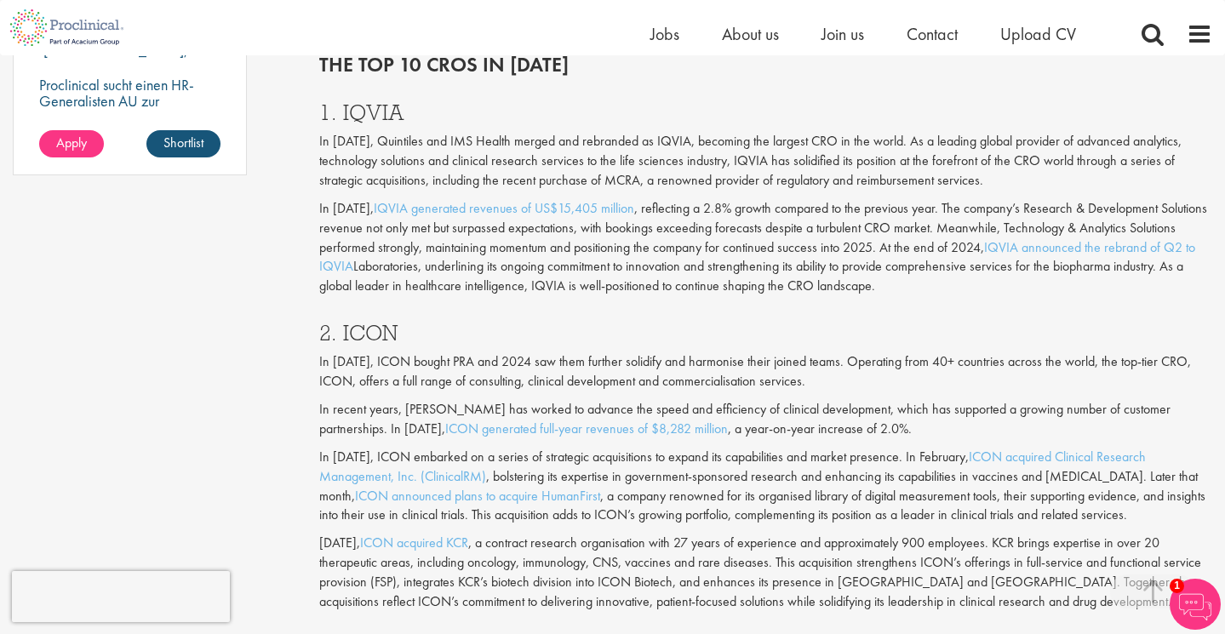
scroll to position [1442, 0]
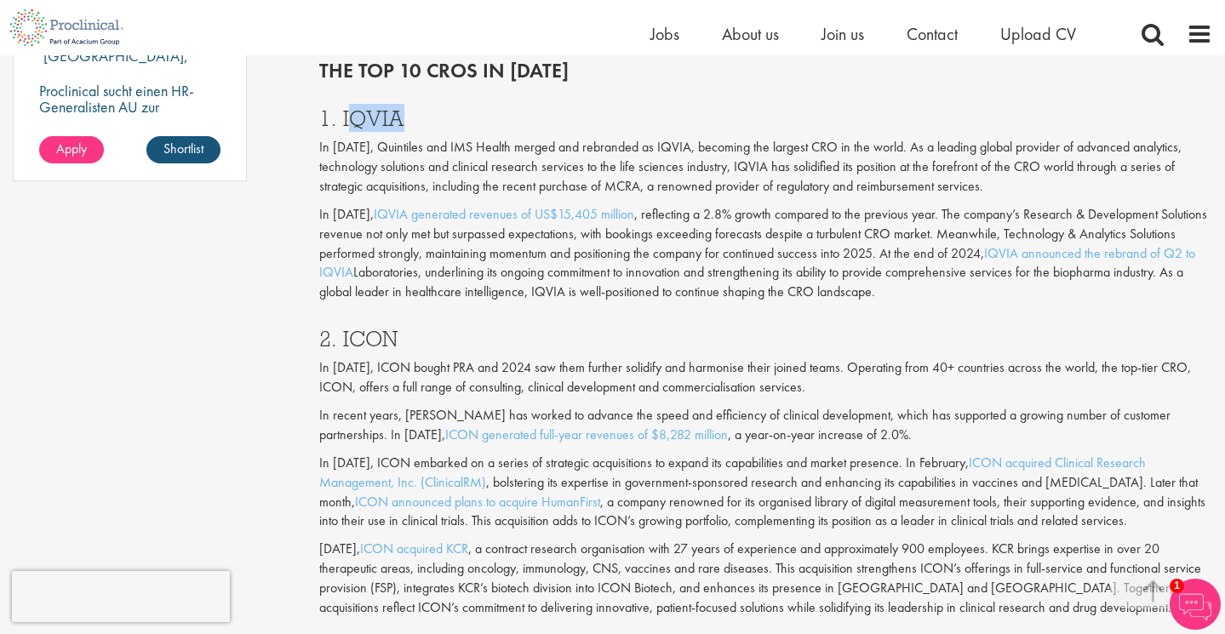
copy h3 "QVIA"
drag, startPoint x: 345, startPoint y: 123, endPoint x: 420, endPoint y: 123, distance: 74.0
click at [420, 123] on h3 "1. IQVIA" at bounding box center [765, 118] width 893 height 22
copy h3 "IQVIA"
drag, startPoint x: 340, startPoint y: 117, endPoint x: 451, endPoint y: 117, distance: 110.6
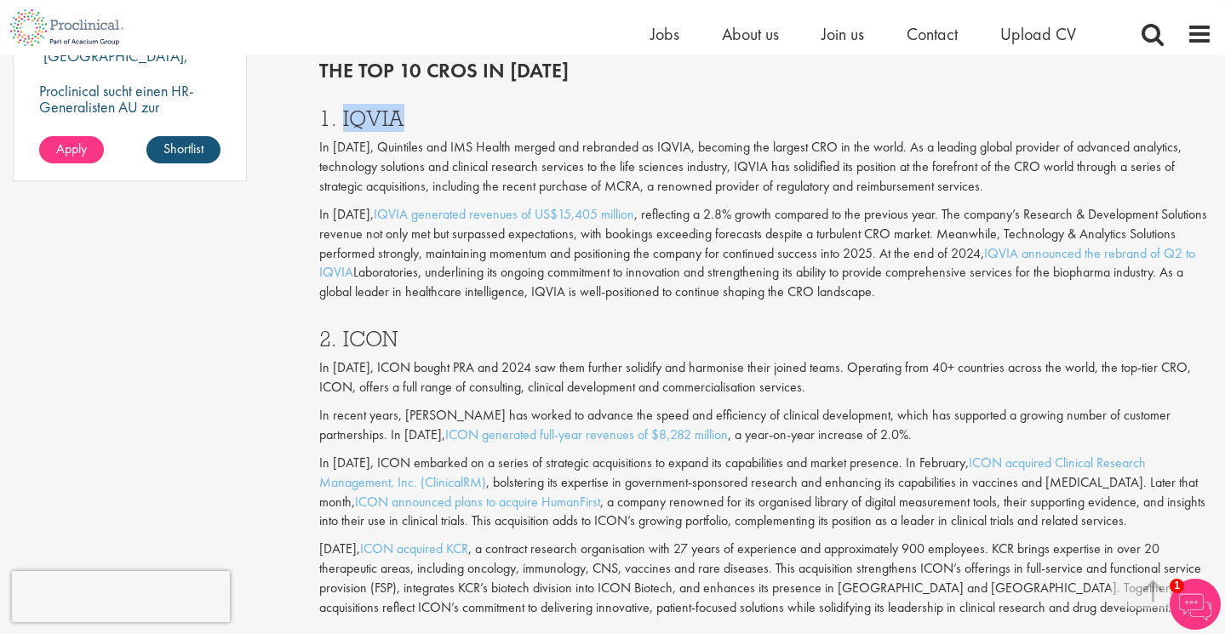
click at [451, 117] on h3 "1. IQVIA" at bounding box center [765, 118] width 893 height 22
drag, startPoint x: 343, startPoint y: 339, endPoint x: 459, endPoint y: 338, distance: 115.7
click at [459, 338] on h3 "2. ICON" at bounding box center [765, 339] width 893 height 22
copy h3 "ICON"
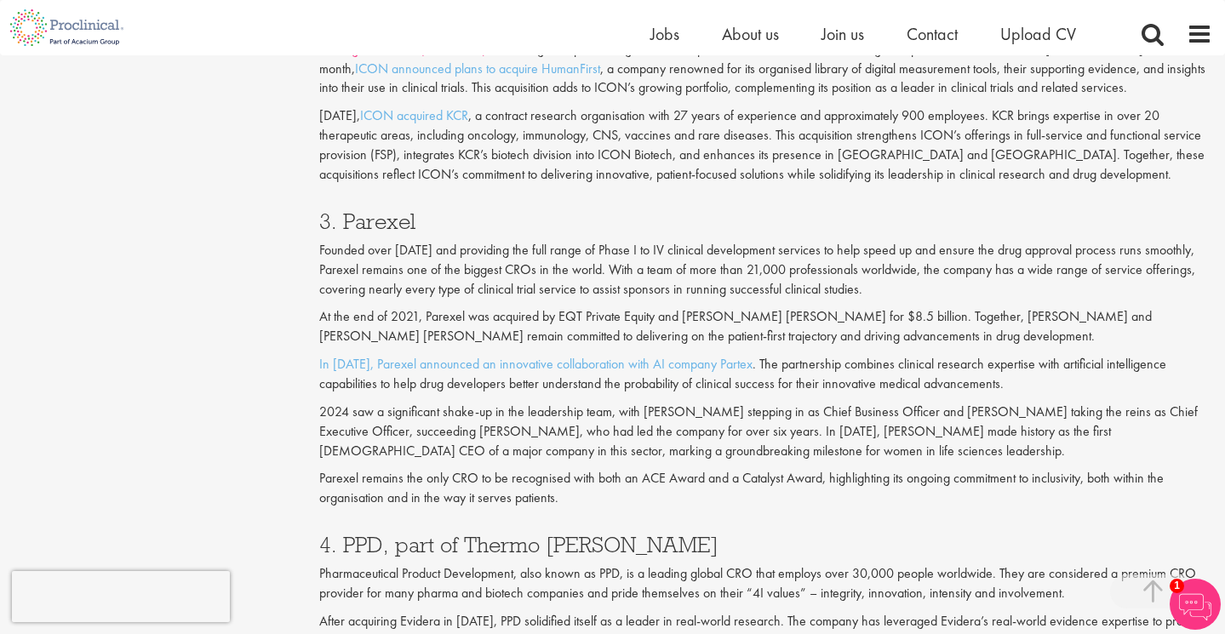
scroll to position [1876, 0]
drag, startPoint x: 345, startPoint y: 224, endPoint x: 500, endPoint y: 224, distance: 154.9
click at [500, 224] on h3 "3. Parexel" at bounding box center [765, 220] width 893 height 22
copy h3 "Parexel"
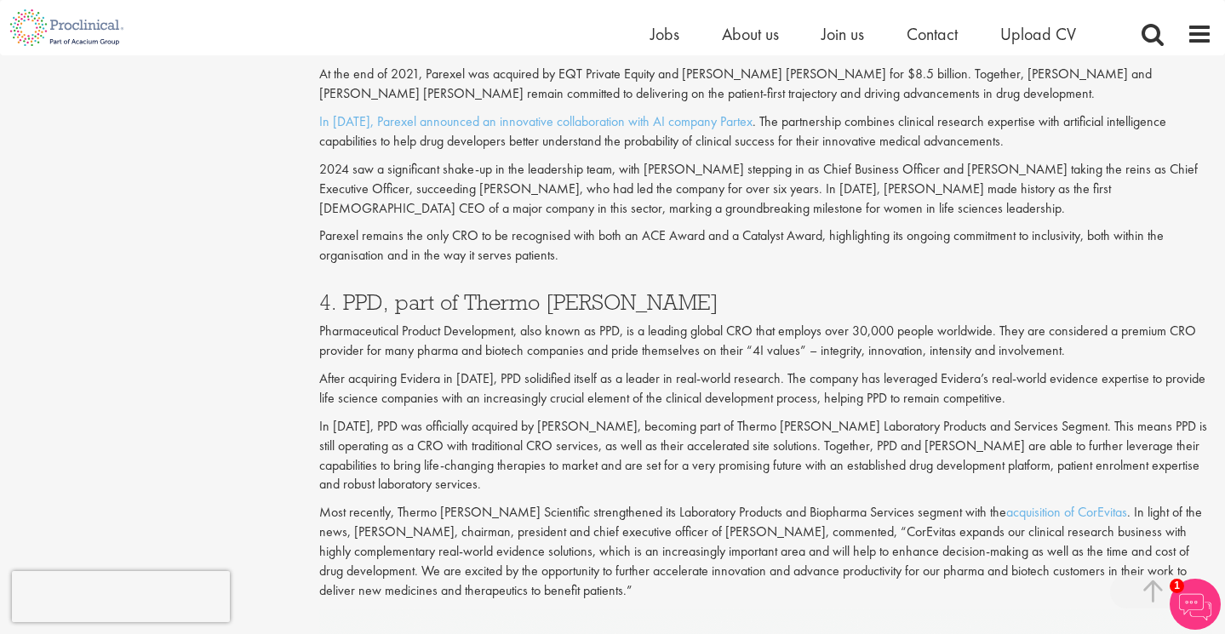
scroll to position [2144, 0]
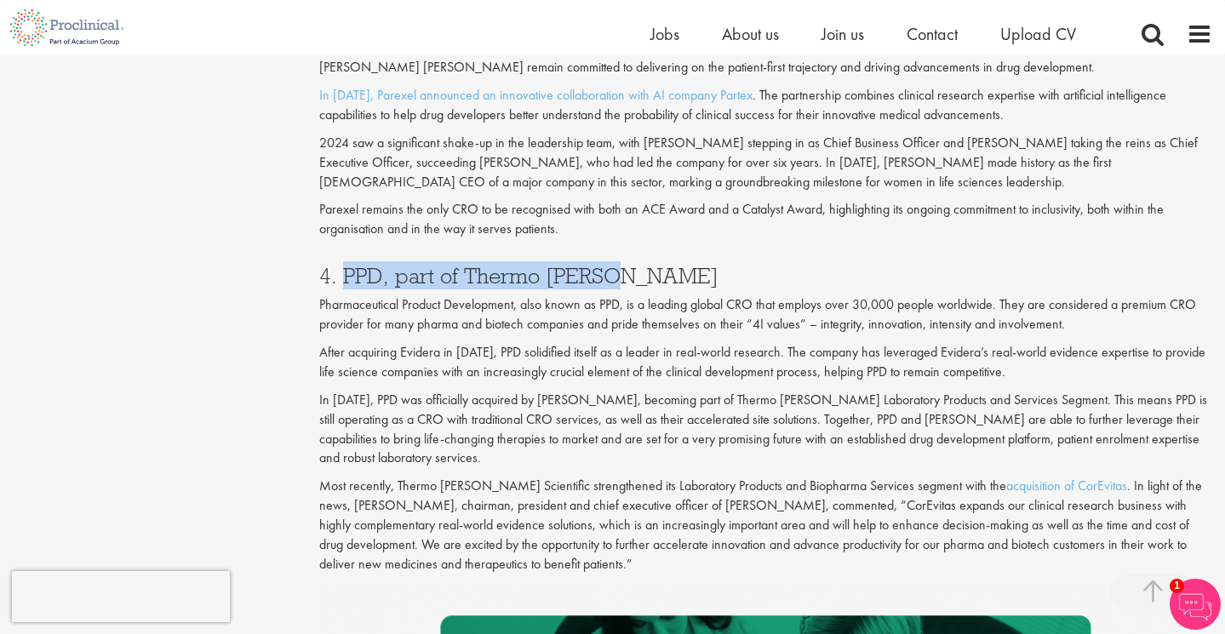
drag, startPoint x: 348, startPoint y: 272, endPoint x: 687, endPoint y: 272, distance: 338.7
click at [687, 272] on h3 "4. PPD, part of Thermo [PERSON_NAME]" at bounding box center [765, 276] width 893 height 22
copy h3 "PPD, part of [PERSON_NAME]"
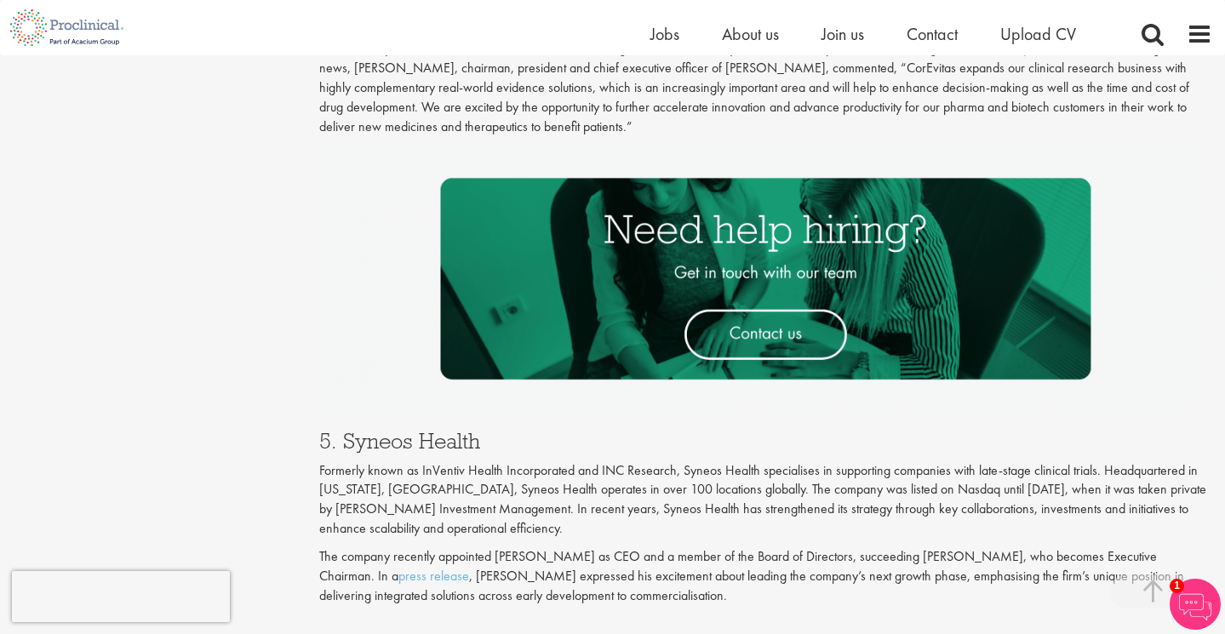
scroll to position [2586, 0]
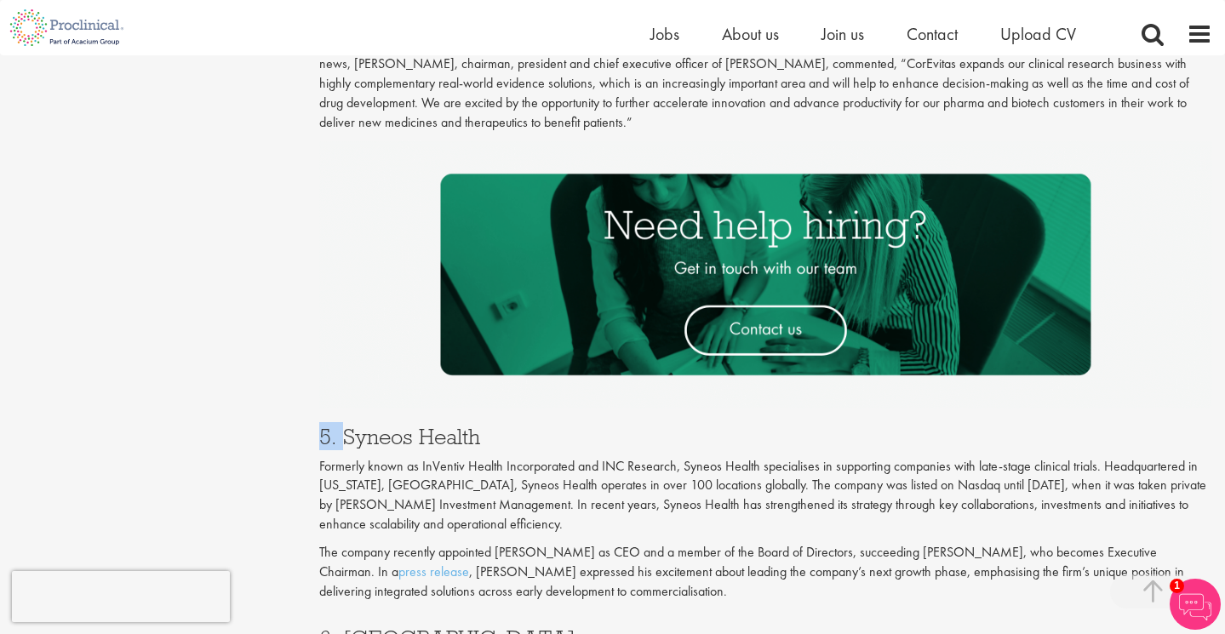
drag, startPoint x: 345, startPoint y: 436, endPoint x: 557, endPoint y: 423, distance: 211.4
click at [557, 423] on div "5. Syneos Health Formerly known as InVentiv Health Incorporated and INC Researc…" at bounding box center [765, 508] width 918 height 201
copy h3 "5."
drag, startPoint x: 494, startPoint y: 434, endPoint x: 344, endPoint y: 433, distance: 149.8
click at [344, 433] on h3 "5. Syneos Health" at bounding box center [765, 436] width 893 height 22
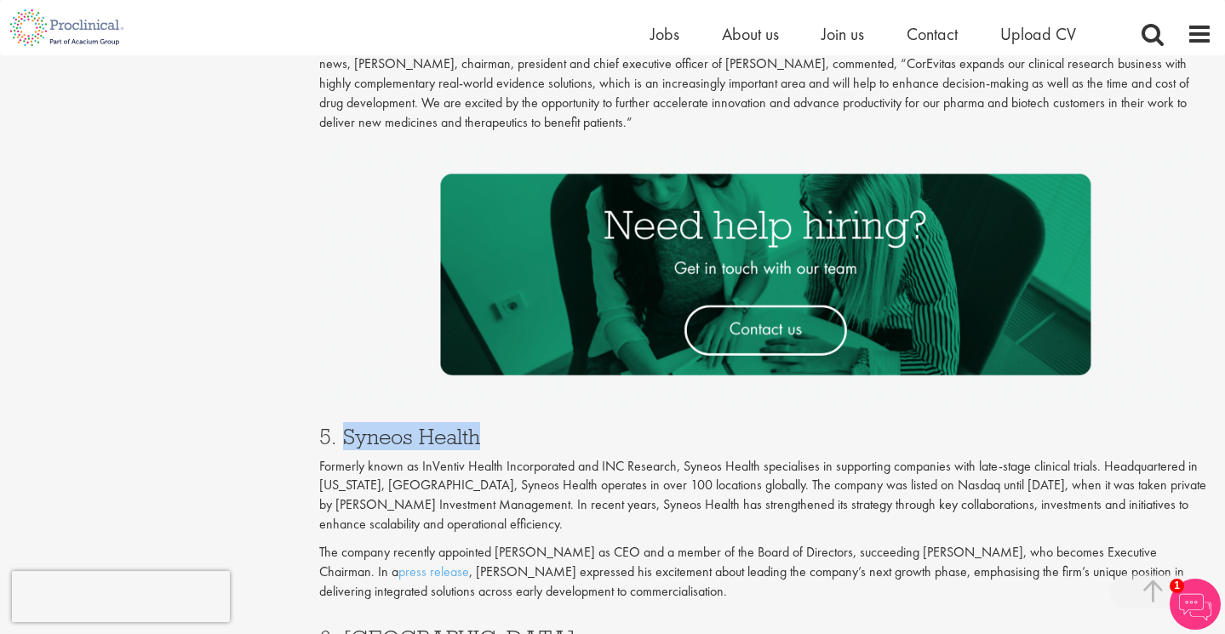
copy h3 "Syneos Health"
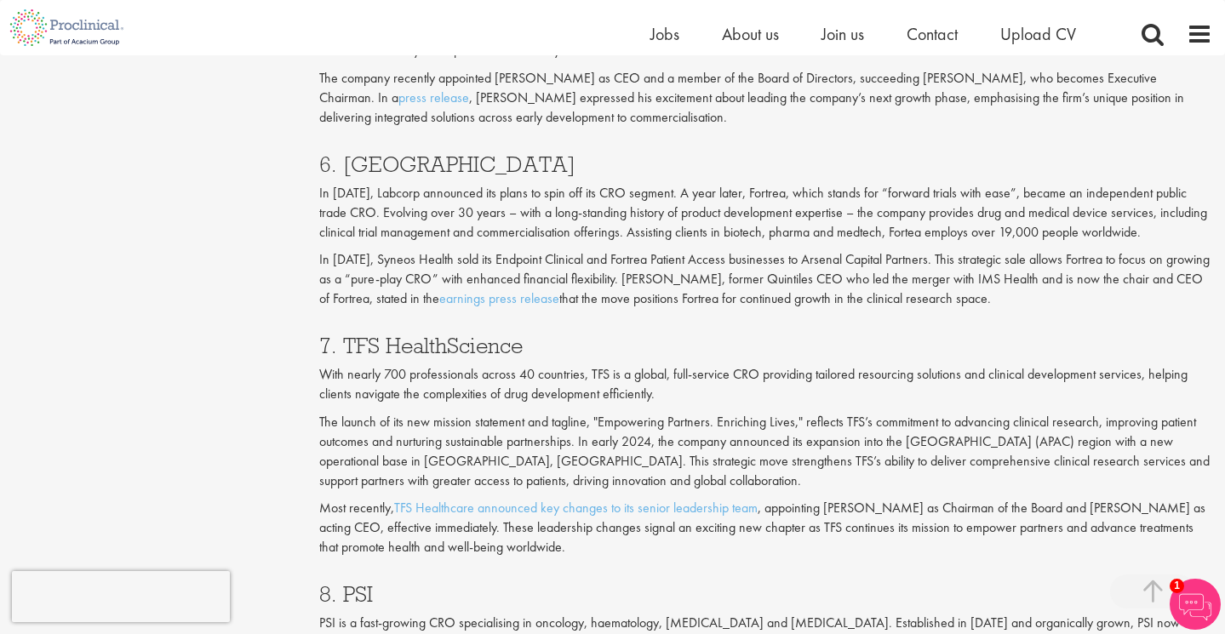
scroll to position [3064, 0]
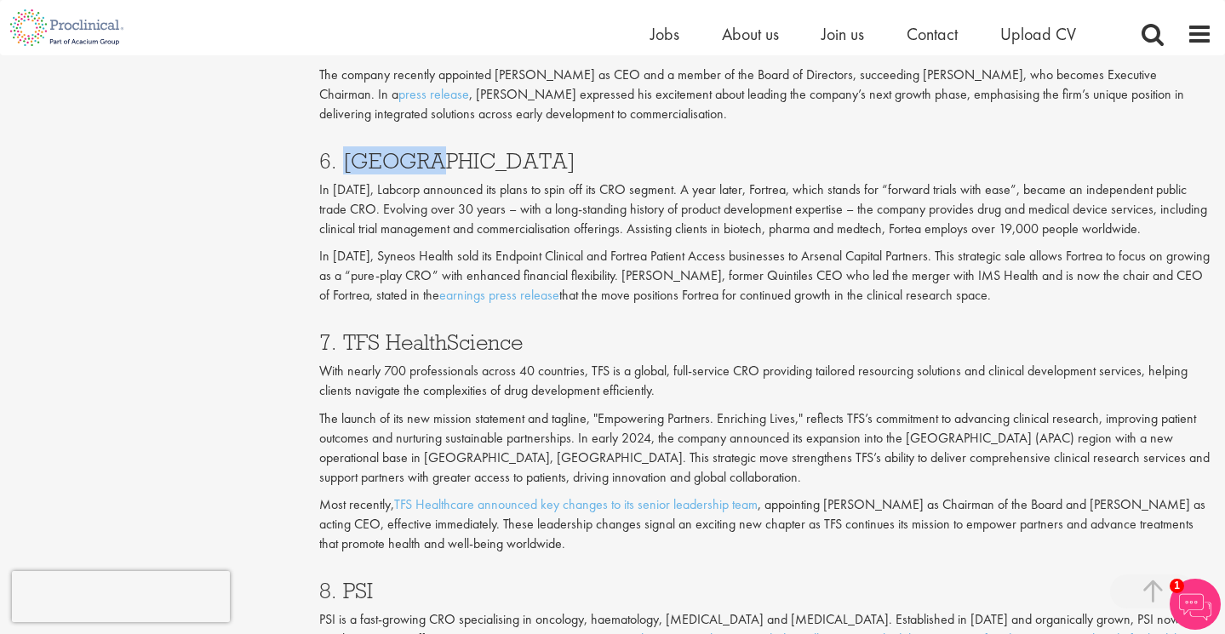
drag, startPoint x: 342, startPoint y: 163, endPoint x: 479, endPoint y: 163, distance: 137.0
click at [479, 163] on h3 "6. [GEOGRAPHIC_DATA]" at bounding box center [765, 161] width 893 height 22
copy h3 "Fortrea"
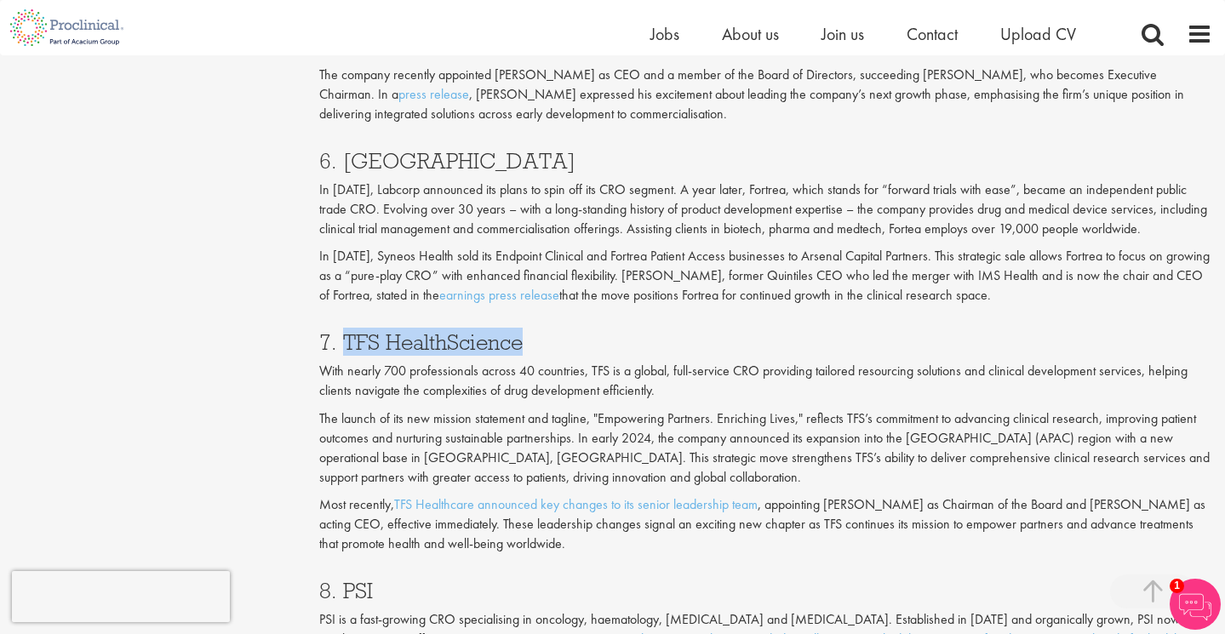
drag, startPoint x: 342, startPoint y: 345, endPoint x: 599, endPoint y: 340, distance: 257.0
click at [600, 340] on h3 "7. TFS HealthScience" at bounding box center [765, 342] width 893 height 22
copy h3 "TFS HealthScience"
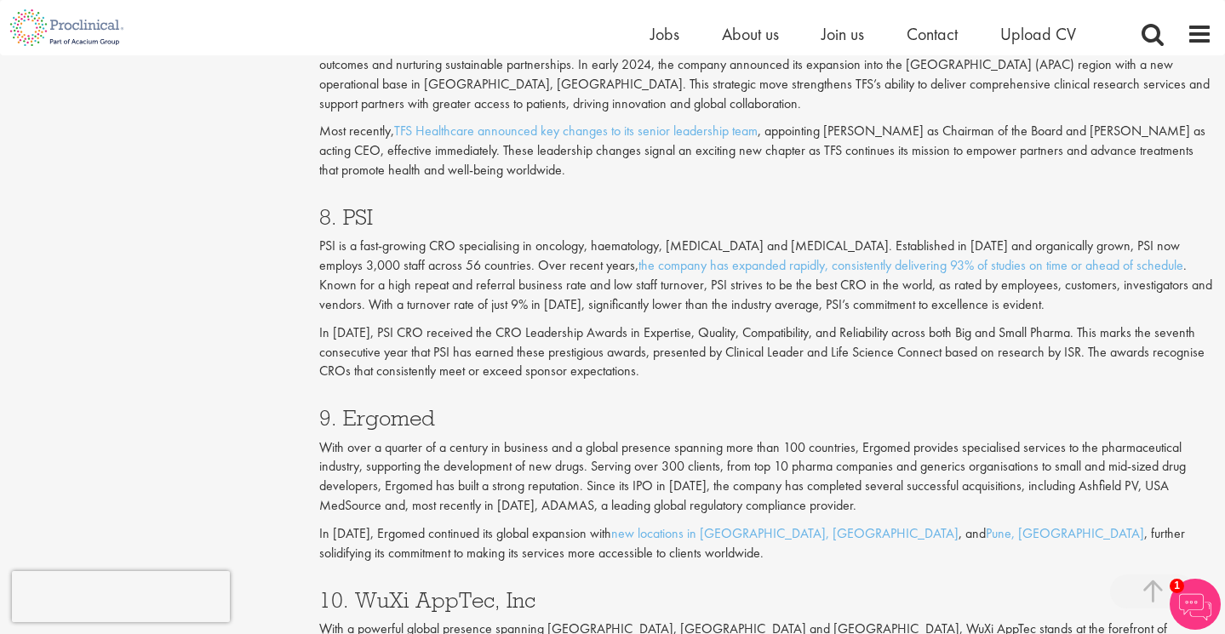
scroll to position [3441, 0]
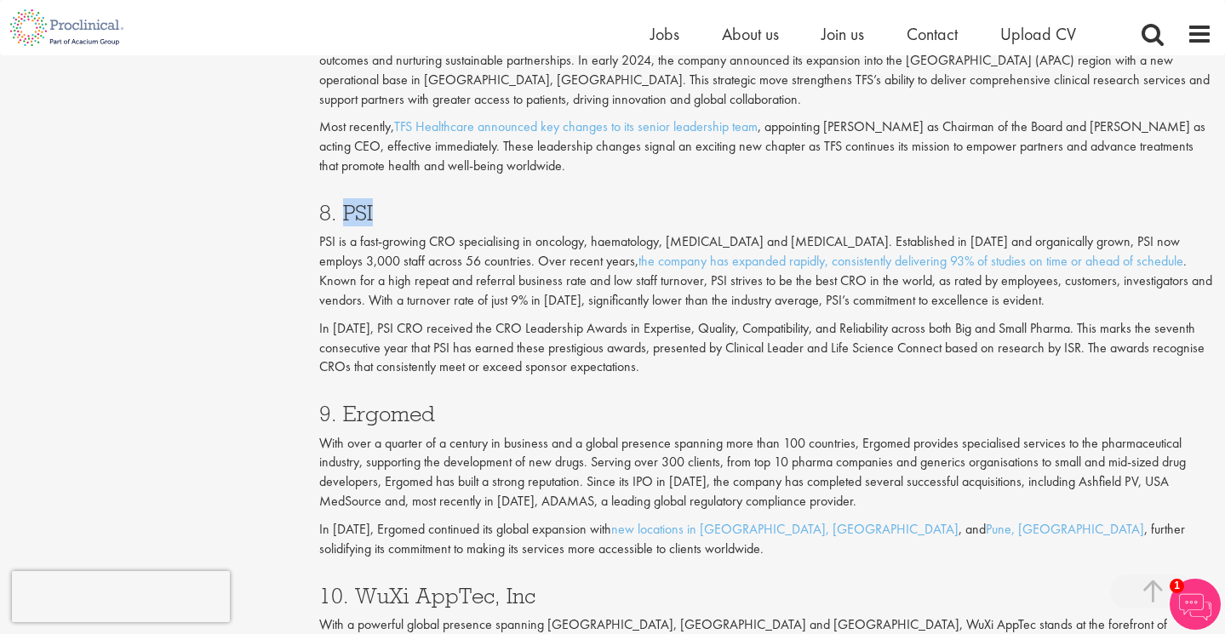
drag, startPoint x: 344, startPoint y: 210, endPoint x: 456, endPoint y: 211, distance: 112.3
click at [455, 210] on h3 "8. PSI" at bounding box center [765, 213] width 893 height 22
copy h3 "PSI"
drag, startPoint x: 342, startPoint y: 414, endPoint x: 493, endPoint y: 408, distance: 150.7
click at [493, 408] on h3 "9. Ergomed" at bounding box center [765, 414] width 893 height 22
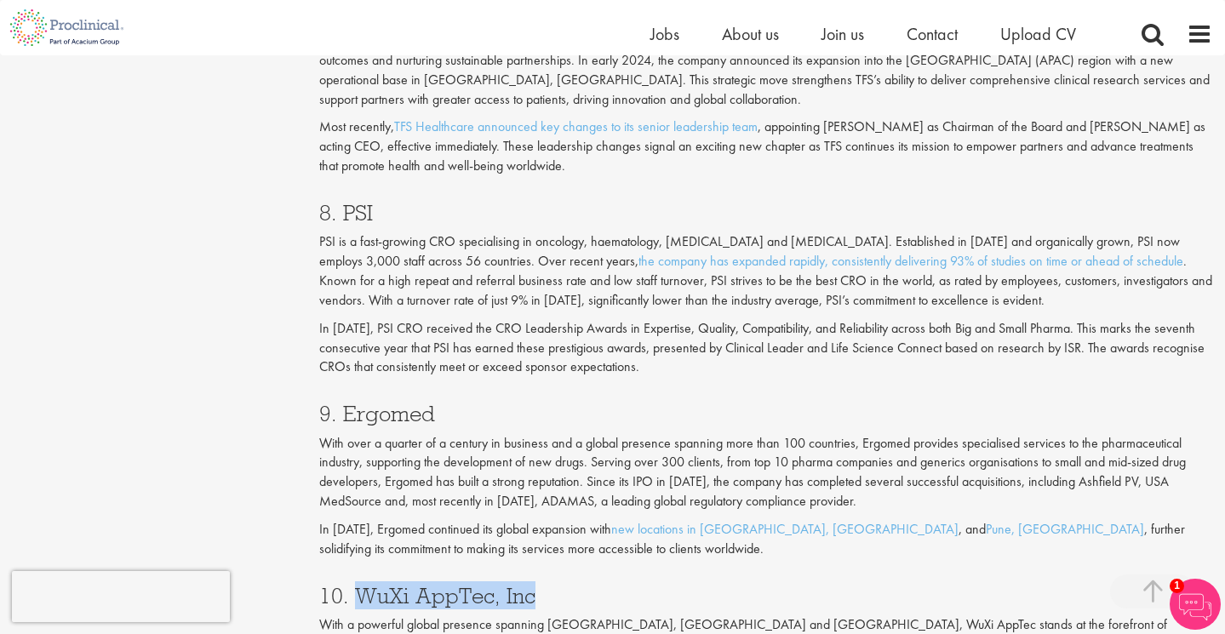
drag, startPoint x: 357, startPoint y: 595, endPoint x: 660, endPoint y: 600, distance: 303.0
click at [660, 600] on h3 "10. WuXi AppTec, Inc" at bounding box center [765, 596] width 893 height 22
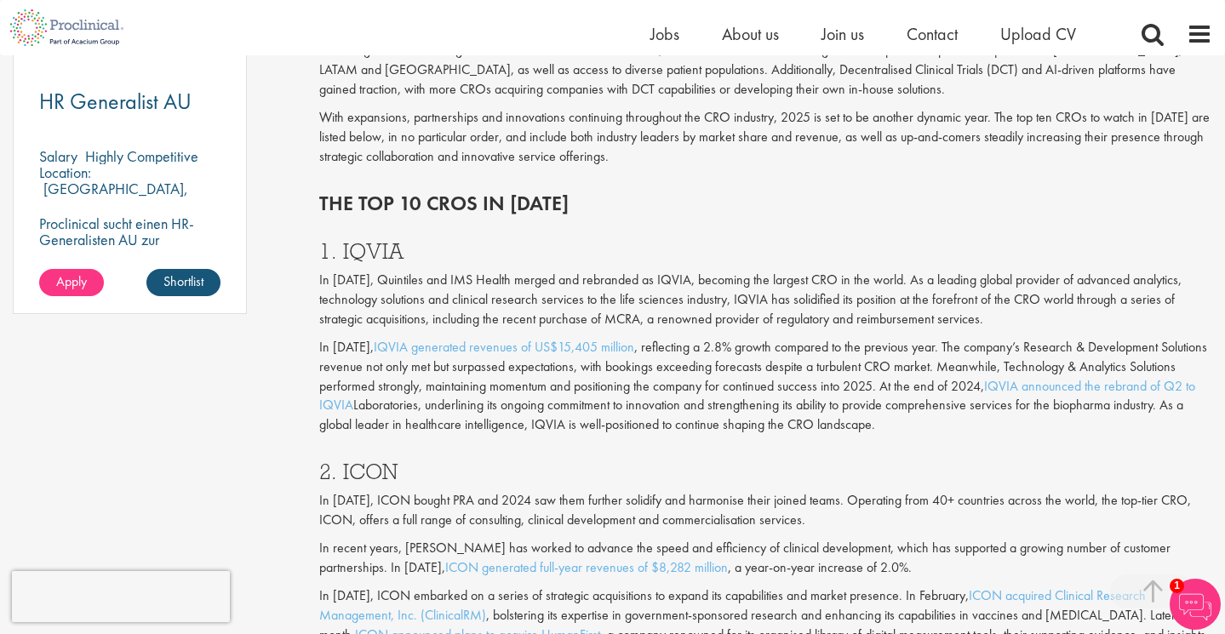
scroll to position [1238, 0]
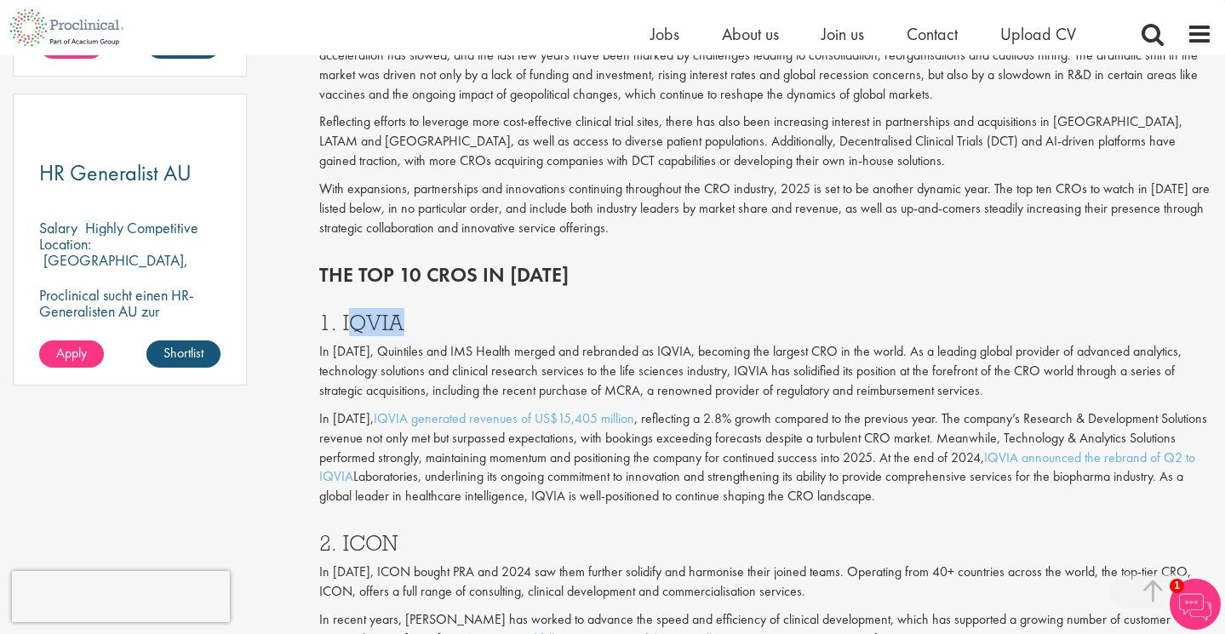
drag, startPoint x: 345, startPoint y: 321, endPoint x: 460, endPoint y: 314, distance: 115.1
click at [460, 314] on h3 "1. IQVIA" at bounding box center [765, 322] width 893 height 22
drag, startPoint x: 344, startPoint y: 323, endPoint x: 448, endPoint y: 322, distance: 104.7
click at [448, 322] on h3 "1. IQVIA" at bounding box center [765, 322] width 893 height 22
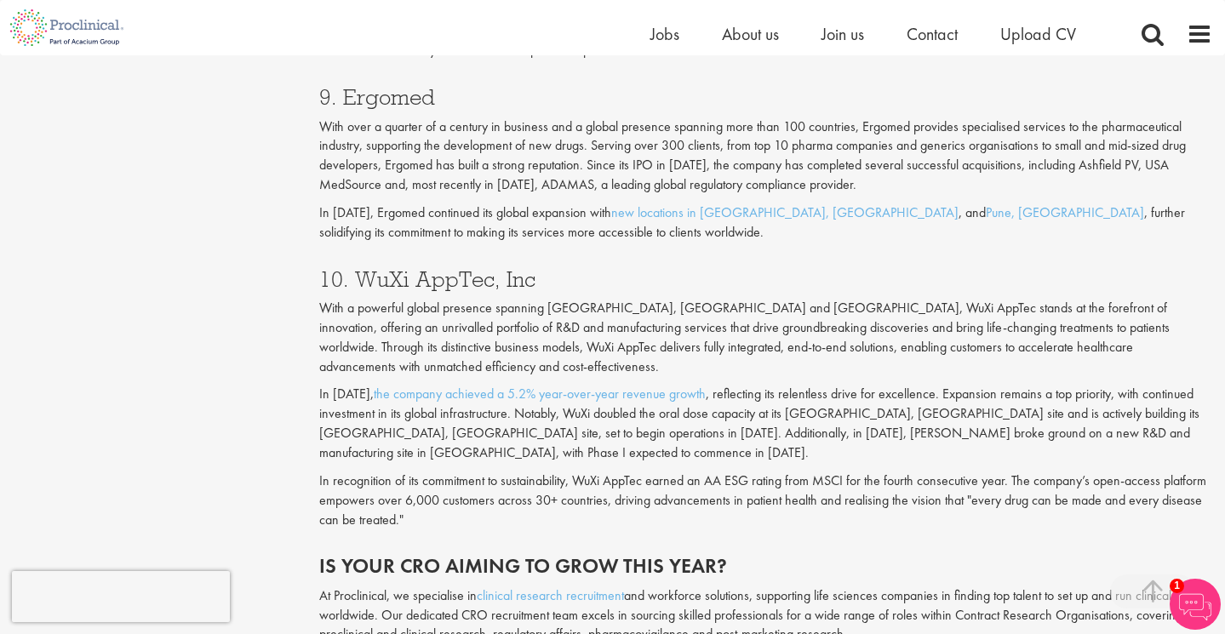
scroll to position [3778, 0]
